Goal: Find specific page/section: Find specific page/section

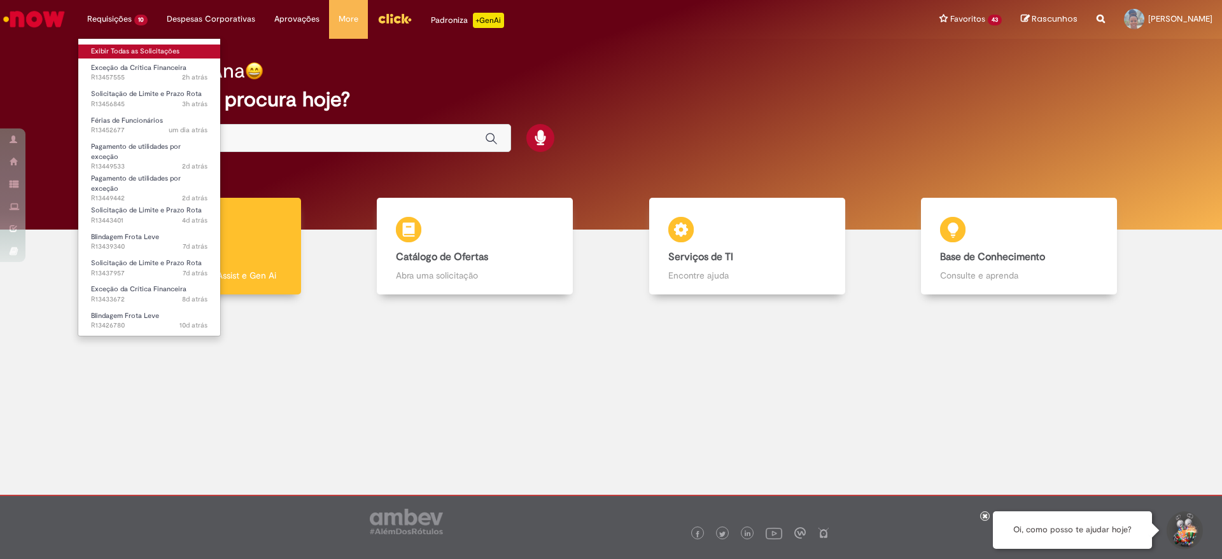
click at [117, 51] on link "Exibir Todas as Solicitações" at bounding box center [149, 52] width 142 height 14
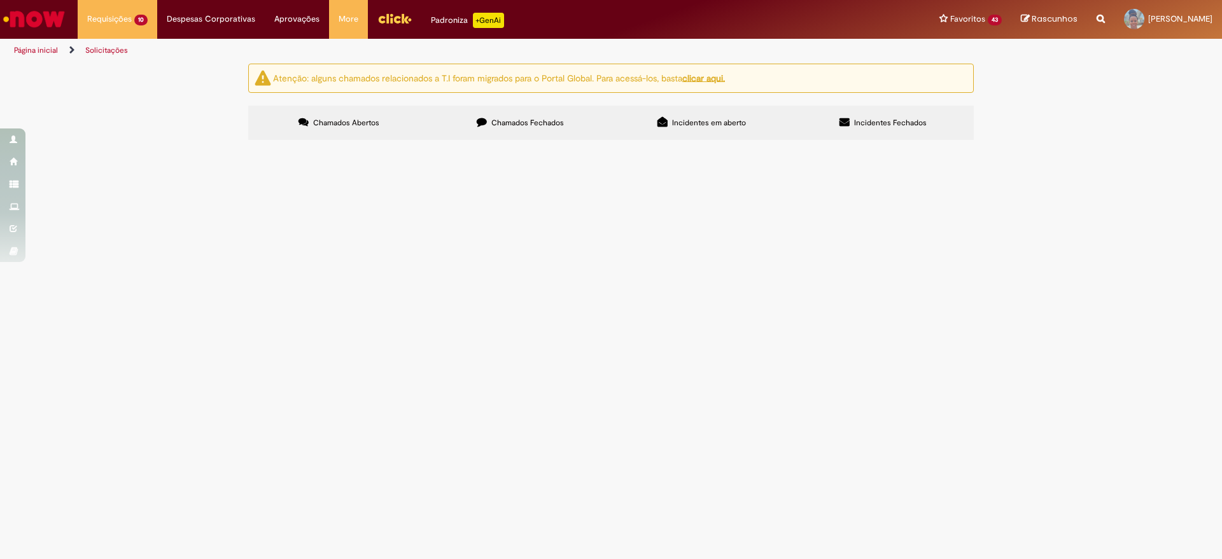
click at [38, 24] on img "Ir para a Homepage" at bounding box center [34, 18] width 66 height 25
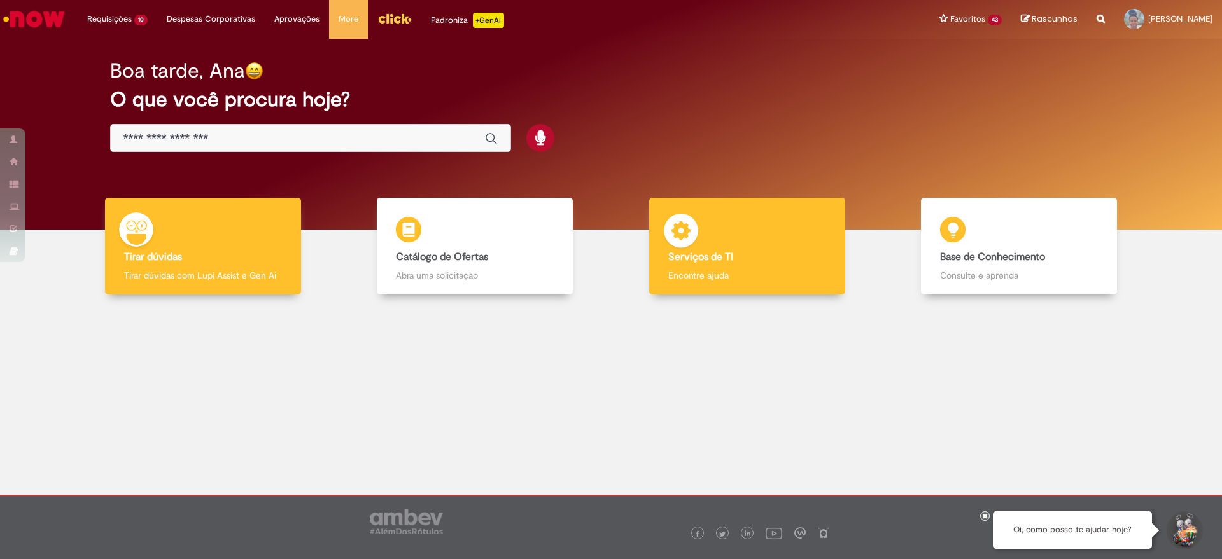
click at [779, 254] on h4 "Serviços de TI" at bounding box center [747, 257] width 158 height 11
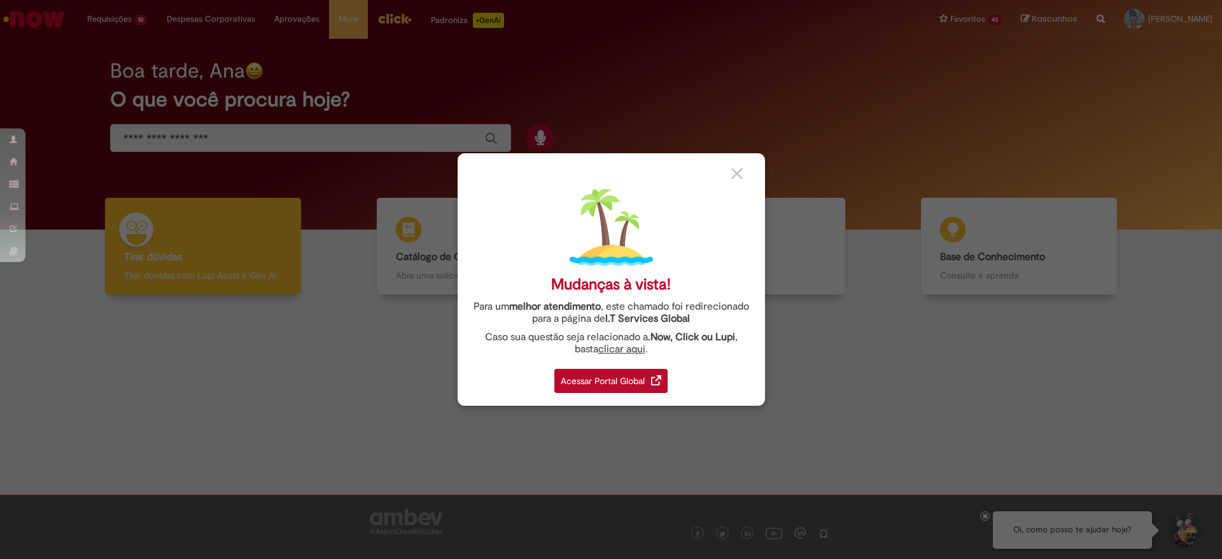
click at [584, 377] on div "Acessar Portal Global" at bounding box center [610, 381] width 113 height 24
